Goal: Check status: Check status

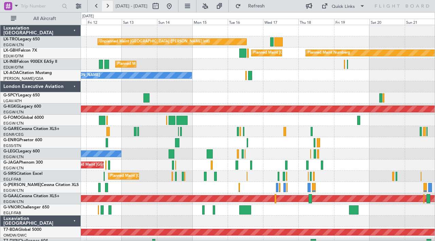
click at [109, 5] on button at bounding box center [107, 6] width 11 height 11
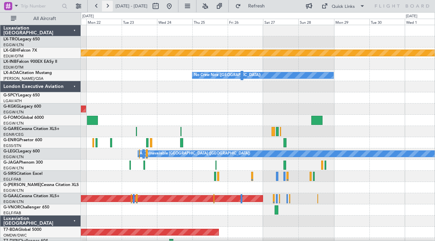
click at [109, 5] on button at bounding box center [107, 6] width 11 height 11
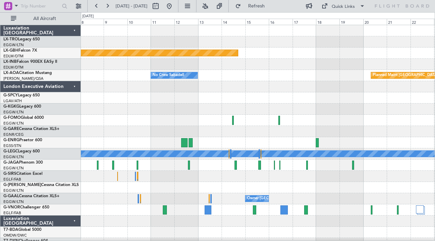
click at [254, 92] on div at bounding box center [258, 86] width 354 height 11
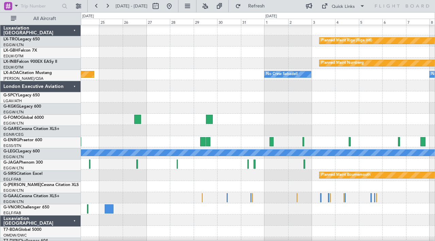
click at [0, 75] on html "[DATE] - [DATE] Refresh Quick Links All Aircraft Planned Maint [GEOGRAPHIC_DATA…" at bounding box center [217, 120] width 435 height 241
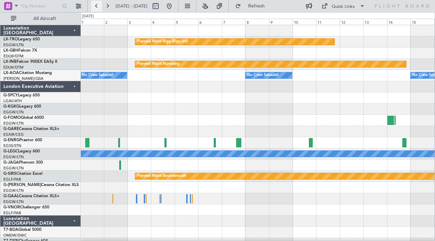
click at [101, 8] on button at bounding box center [96, 6] width 11 height 11
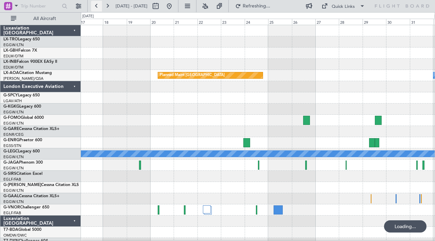
click at [101, 8] on button at bounding box center [96, 6] width 11 height 11
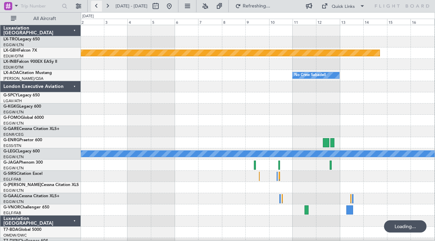
click at [101, 8] on button at bounding box center [96, 6] width 11 height 11
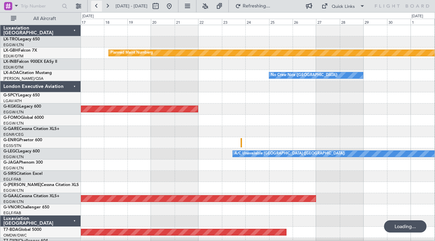
click at [101, 8] on button at bounding box center [96, 6] width 11 height 11
